Goal: Share content: Share content

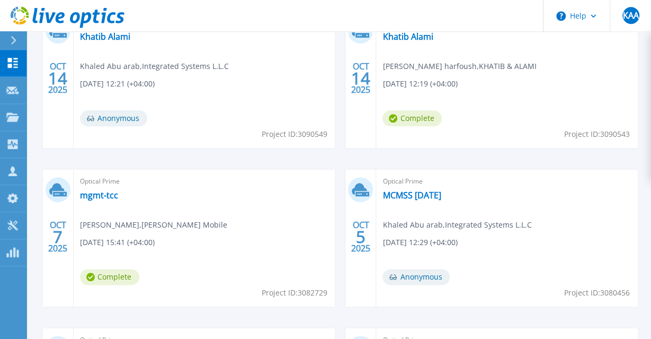
scroll to position [441, 0]
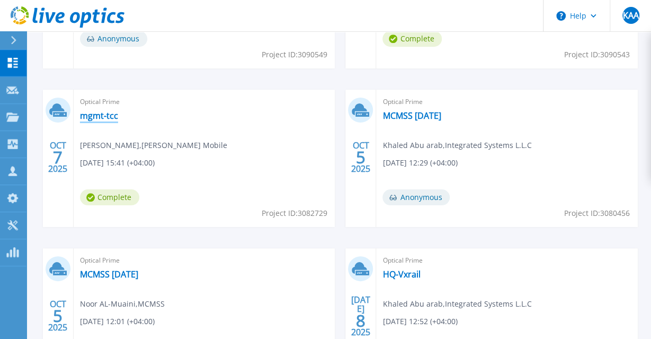
click at [100, 114] on link "mgmt-tcc" at bounding box center [99, 115] width 38 height 11
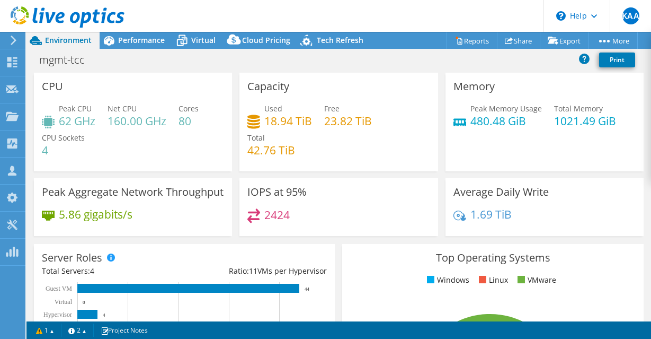
select select "USD"
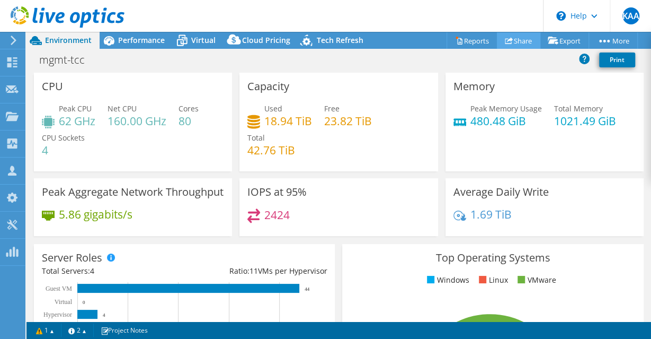
click at [515, 36] on link "Share" at bounding box center [518, 40] width 43 height 16
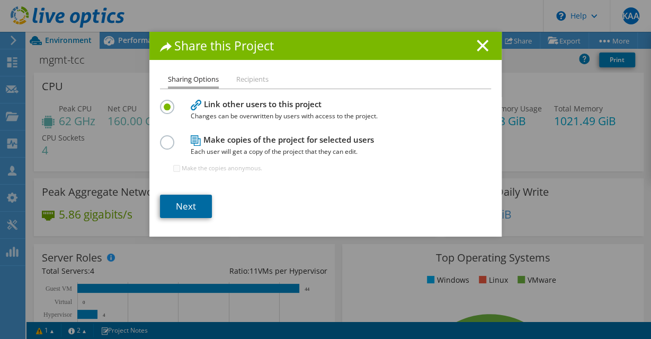
click at [184, 206] on link "Next" at bounding box center [186, 205] width 52 height 23
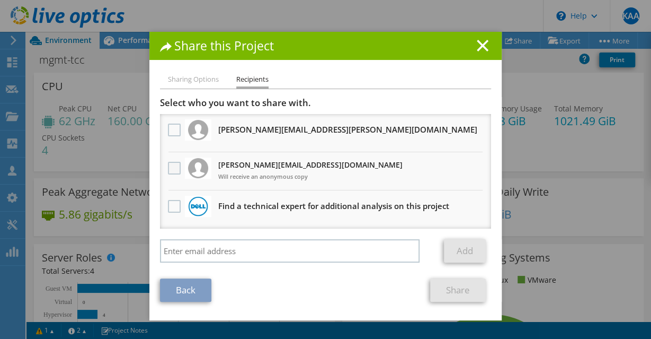
click at [174, 170] on label at bounding box center [175, 168] width 15 height 13
click at [0, 0] on input "checkbox" at bounding box center [0, 0] width 0 height 0
click at [462, 294] on link "Share" at bounding box center [458, 289] width 56 height 23
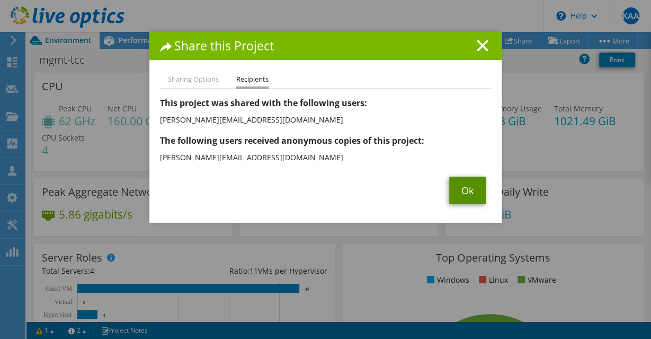
click at [470, 194] on link "Ok" at bounding box center [467, 190] width 37 height 28
